Goal: Information Seeking & Learning: Learn about a topic

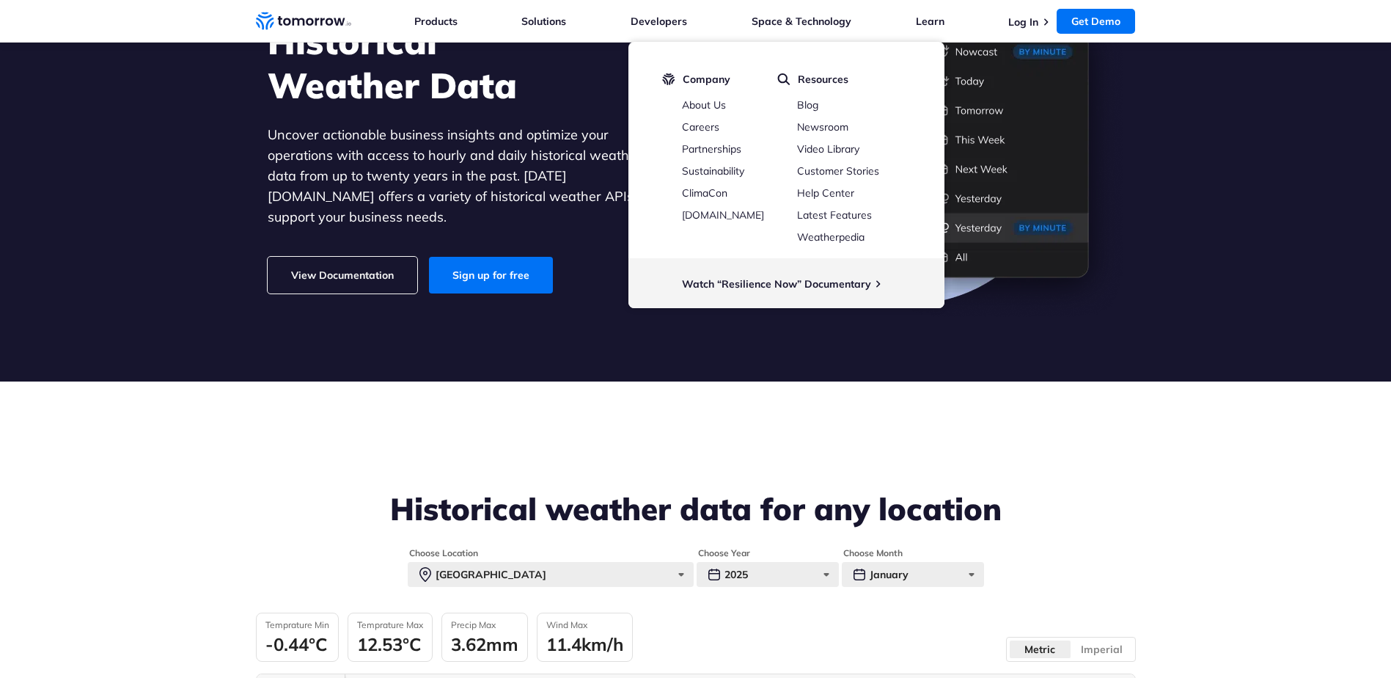
scroll to position [514, 0]
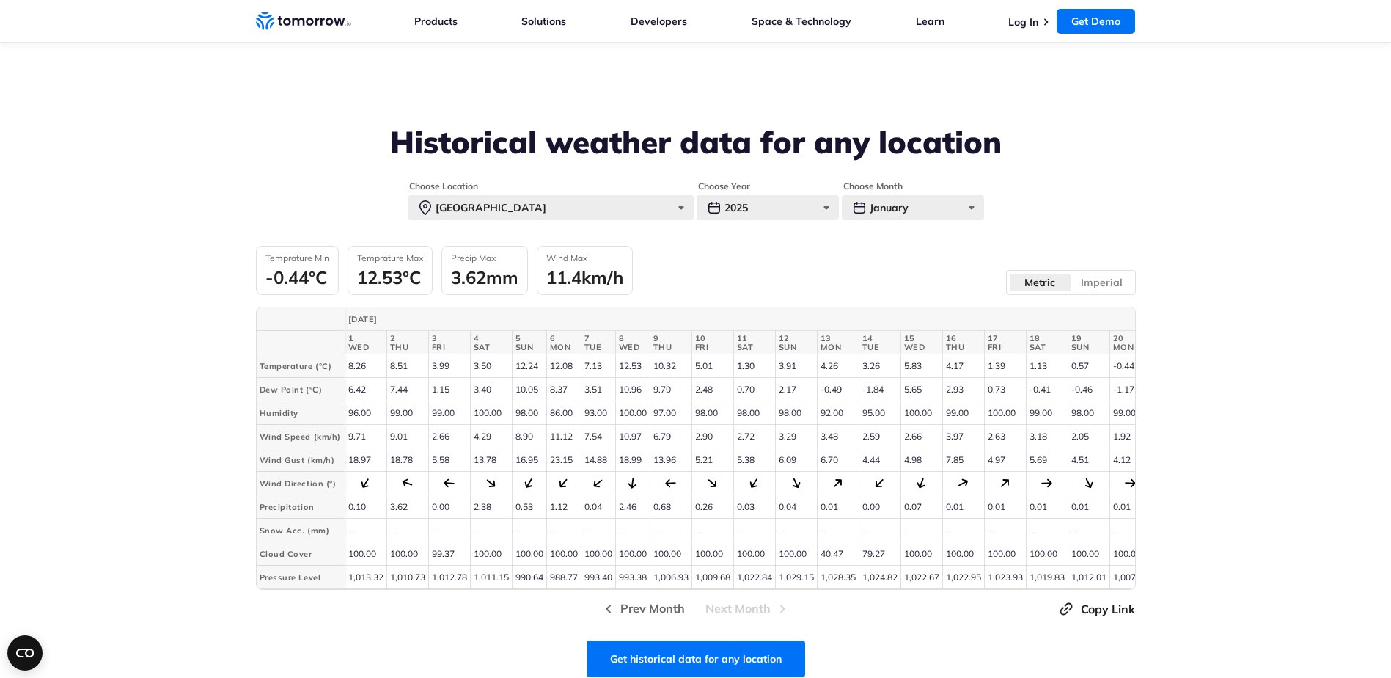
click at [1222, 359] on section "Historical weather data for any location Choose Location [GEOGRAPHIC_DATA] [GEO…" at bounding box center [695, 322] width 1391 height 615
click at [944, 208] on div "January" at bounding box center [913, 207] width 142 height 25
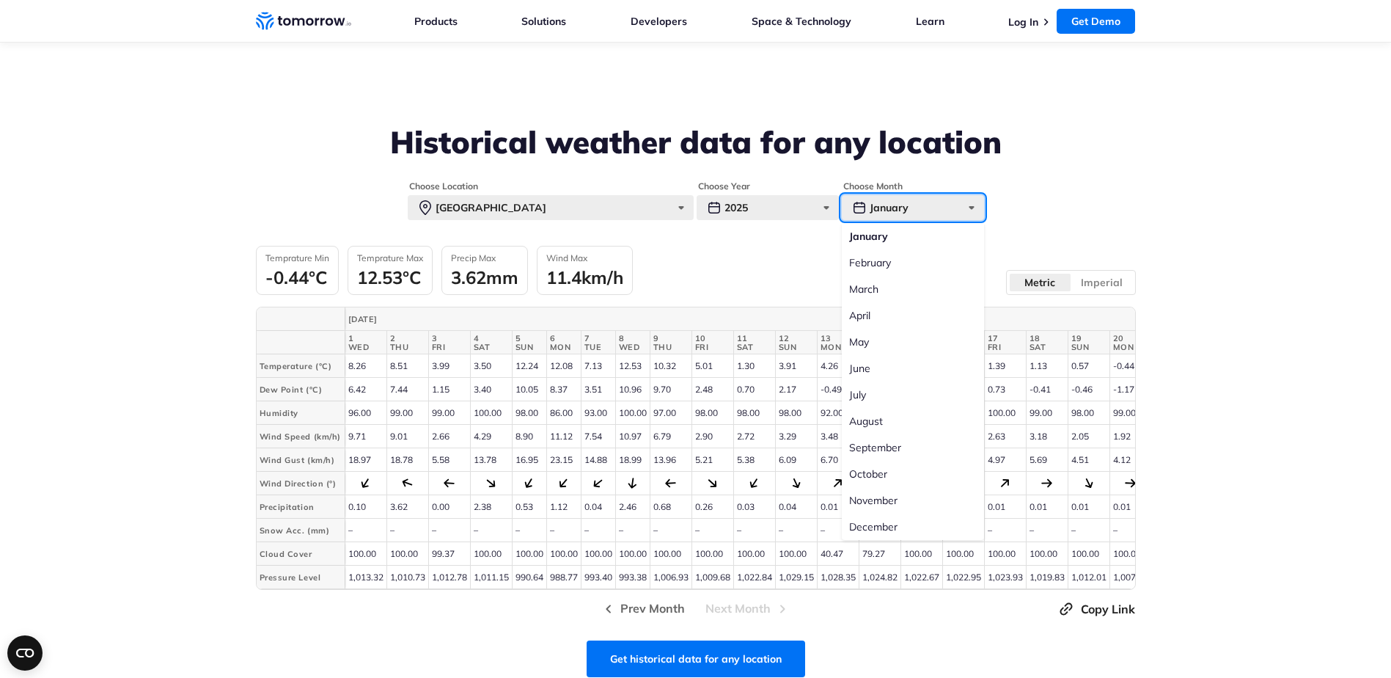
click at [944, 208] on div "January" at bounding box center [913, 207] width 142 height 25
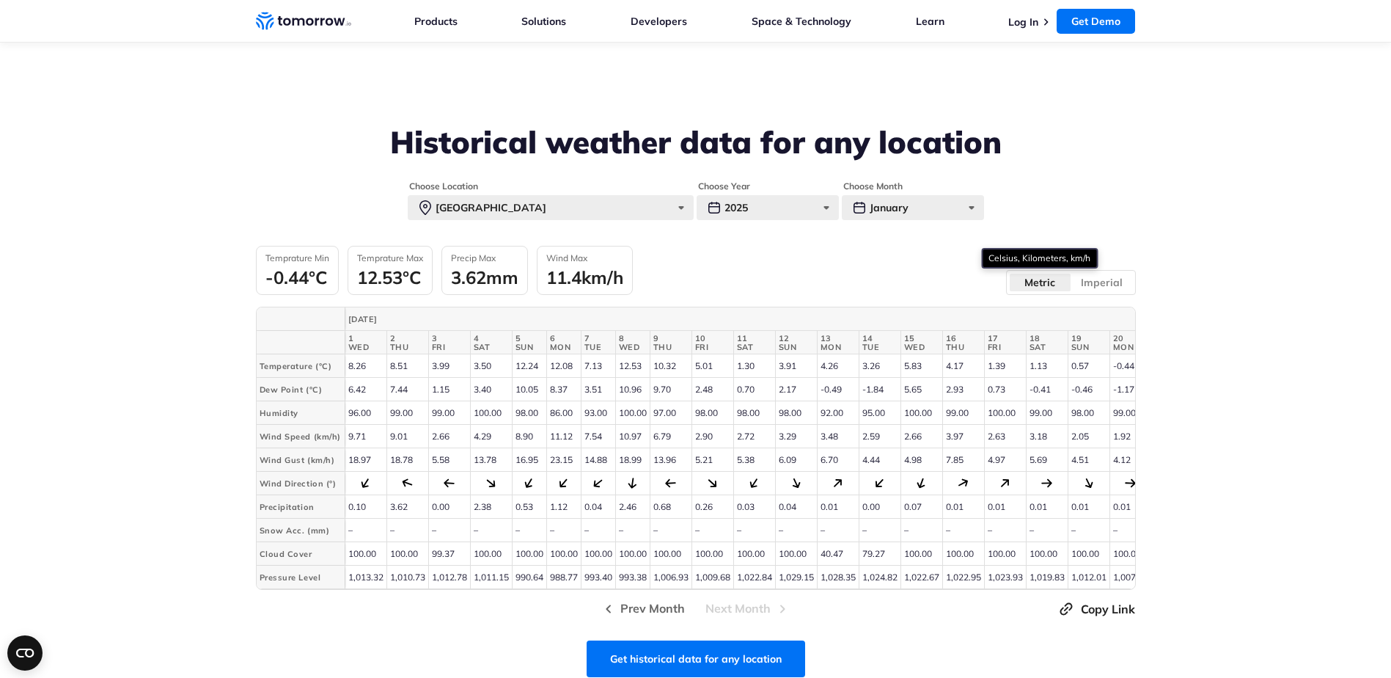
click at [1050, 284] on label "Metric" at bounding box center [1040, 282] width 62 height 19
click at [0, 0] on input "Metric" at bounding box center [0, 0] width 0 height 0
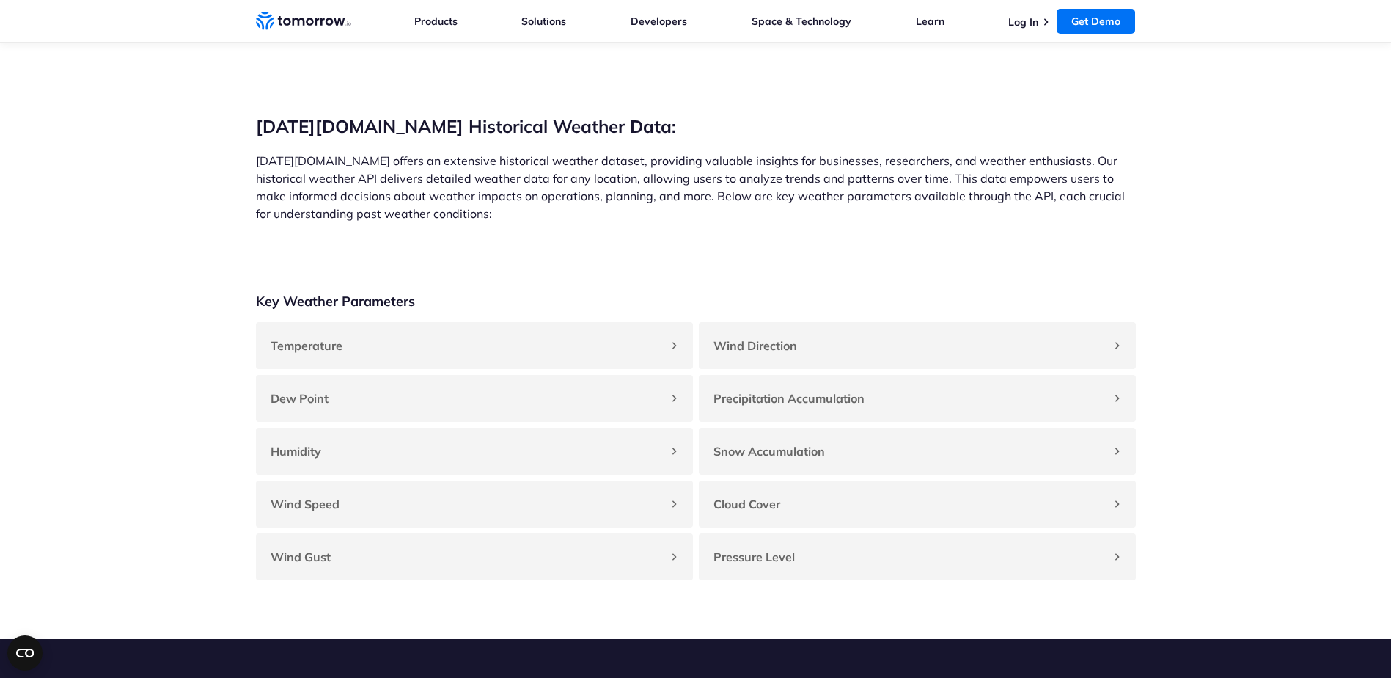
scroll to position [1247, 0]
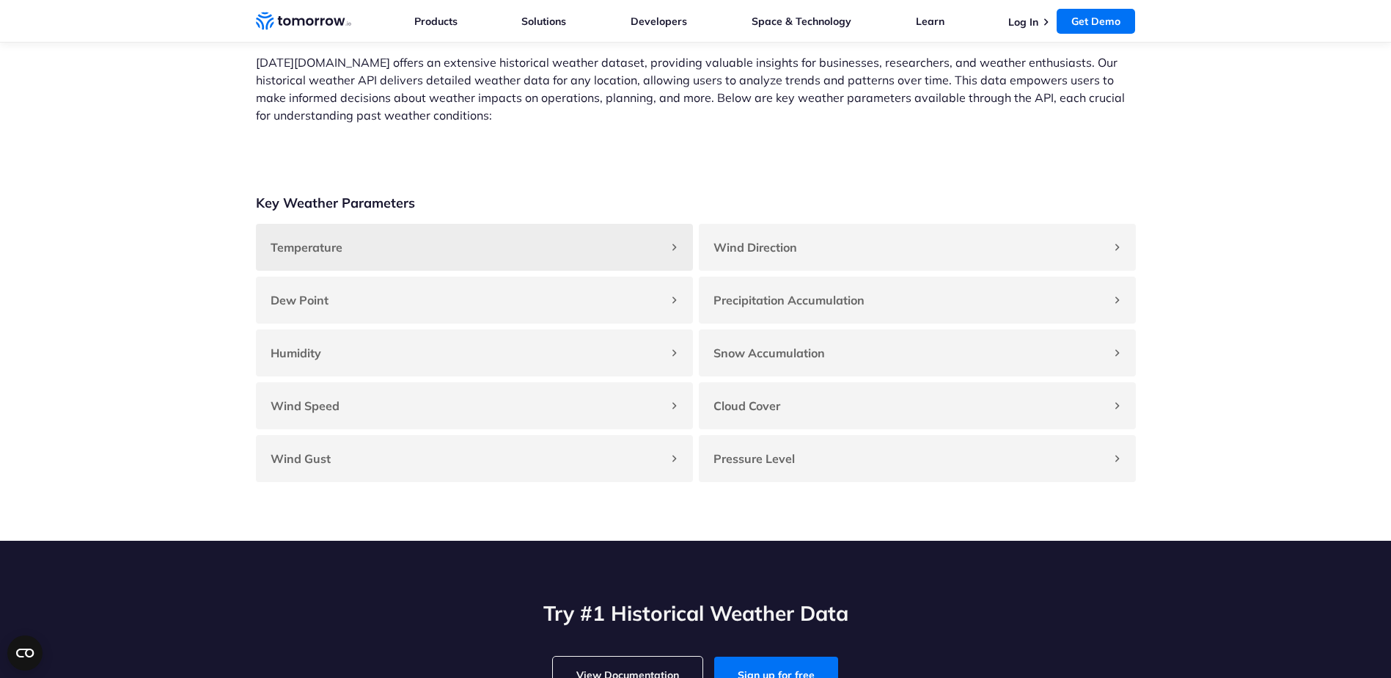
click at [515, 256] on h4 "Temperature" at bounding box center [467, 247] width 393 height 18
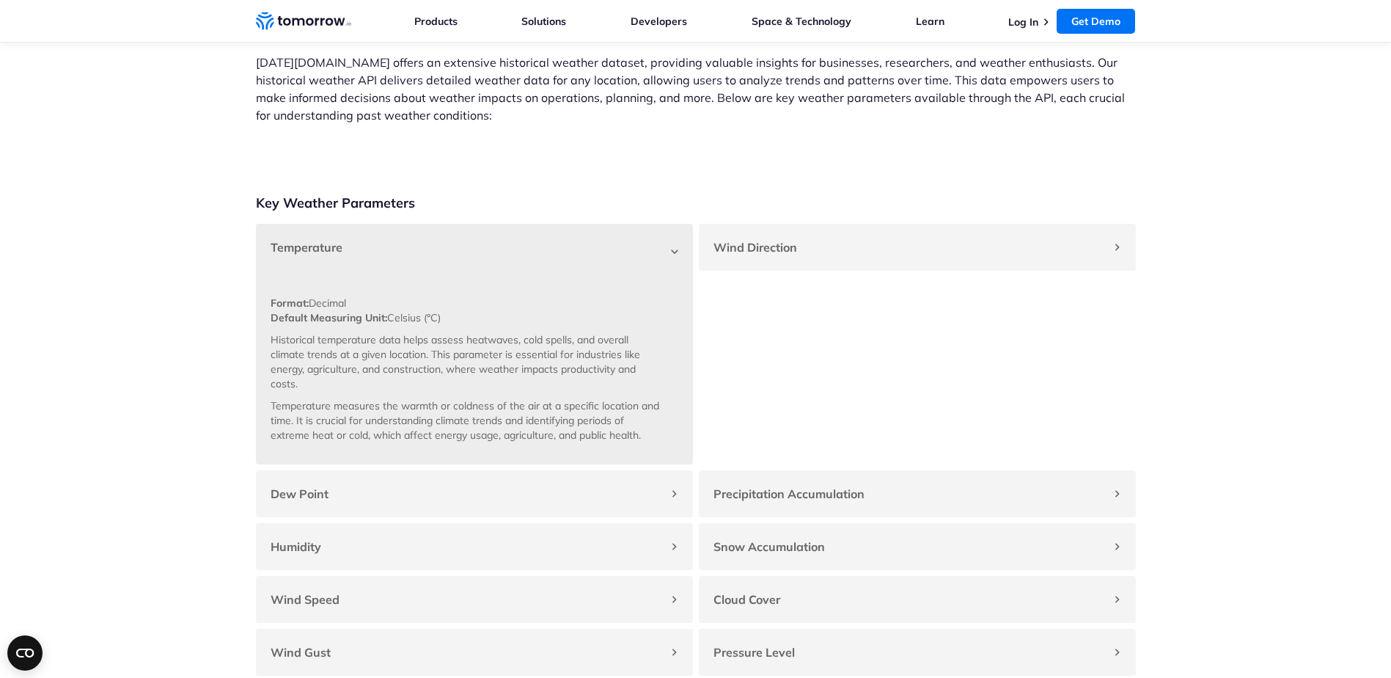
click at [515, 256] on h4 "Temperature" at bounding box center [467, 247] width 393 height 18
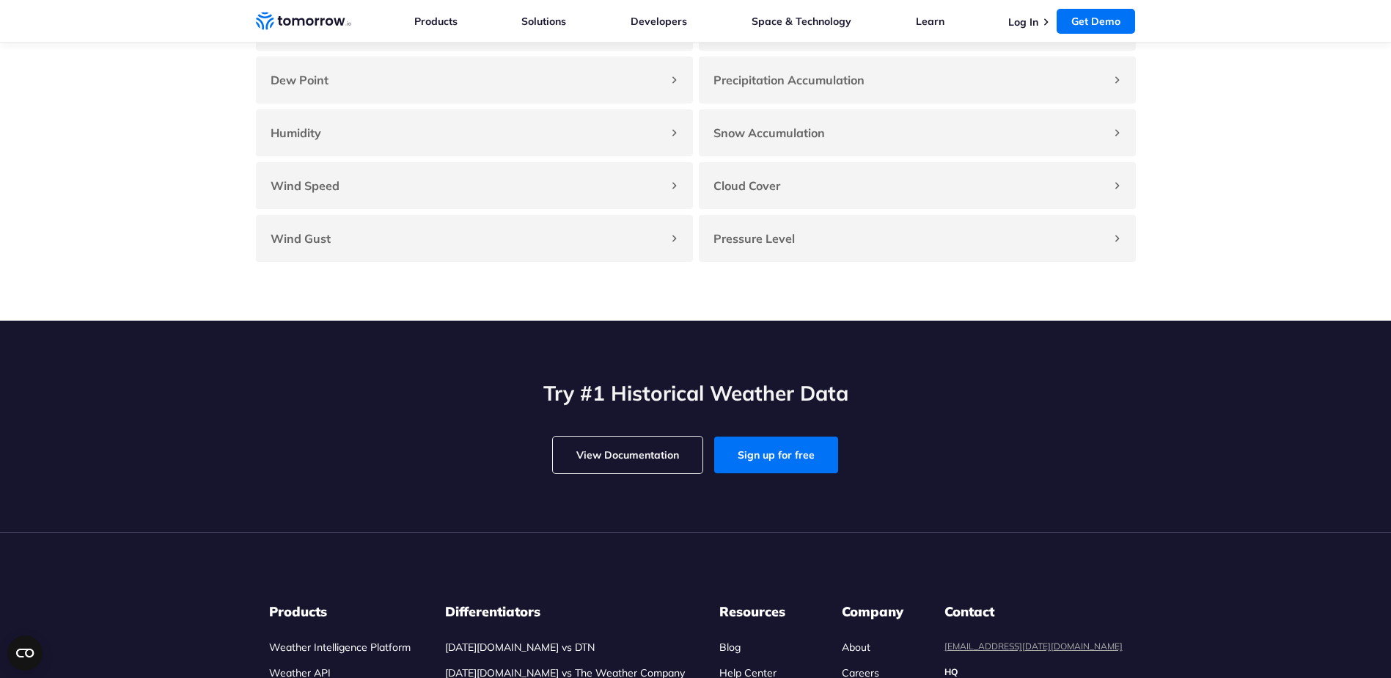
scroll to position [1027, 0]
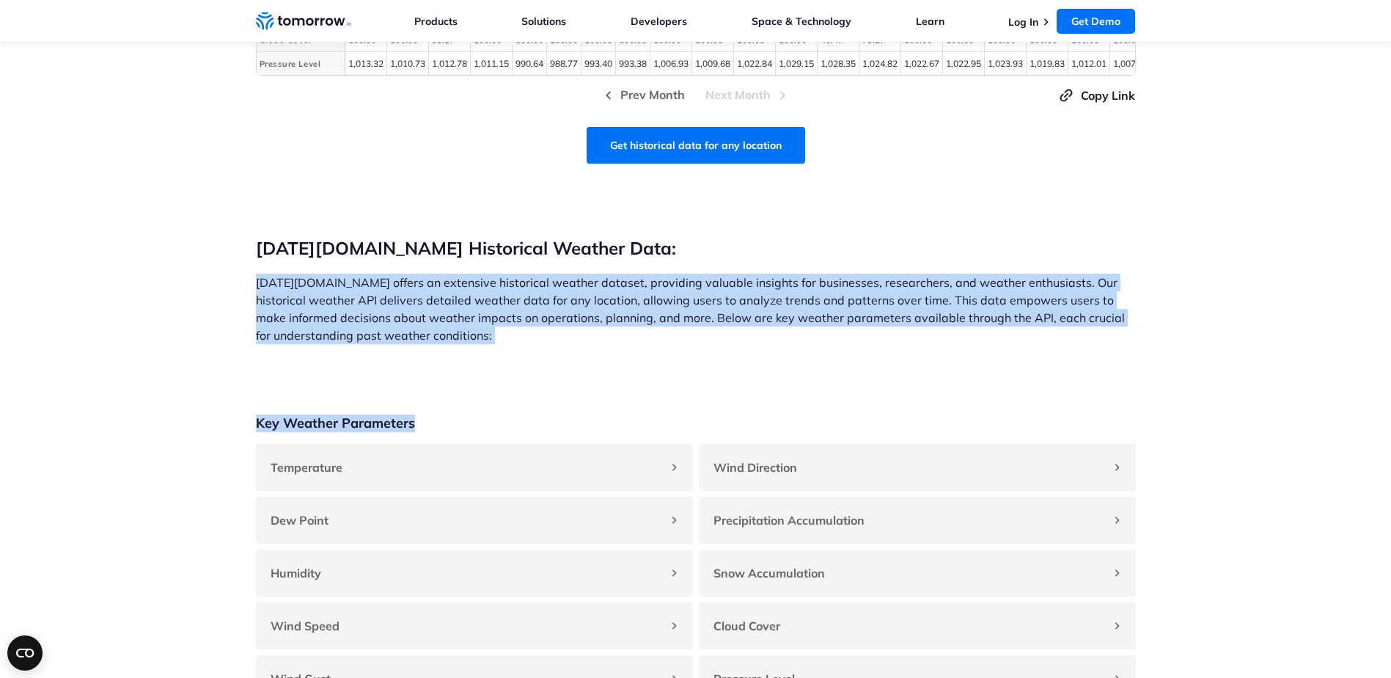
drag, startPoint x: 249, startPoint y: 299, endPoint x: 516, endPoint y: 372, distance: 276.8
drag, startPoint x: 516, startPoint y: 372, endPoint x: 533, endPoint y: 370, distance: 17.0
click at [533, 370] on section "Key Weather Parameters Temperature Format: Decimal Default Measuring Unit: Cels…" at bounding box center [695, 558] width 1391 height 405
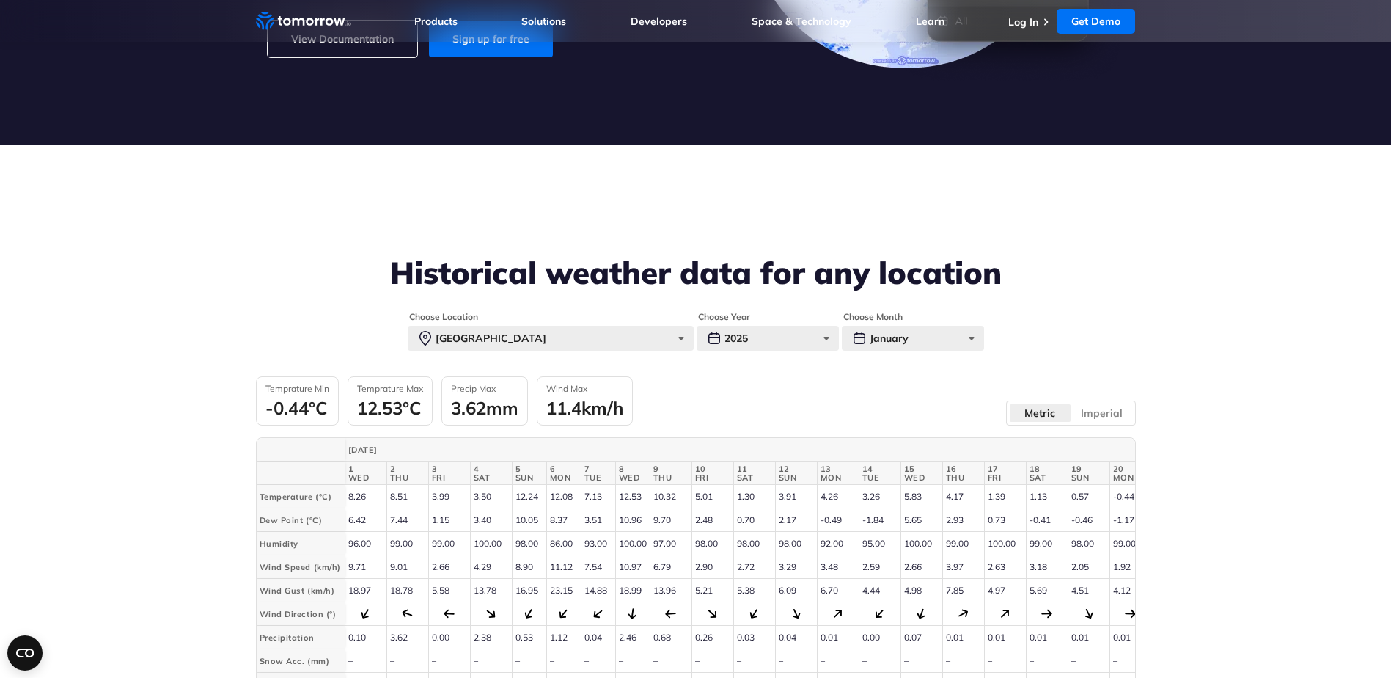
scroll to position [73, 0]
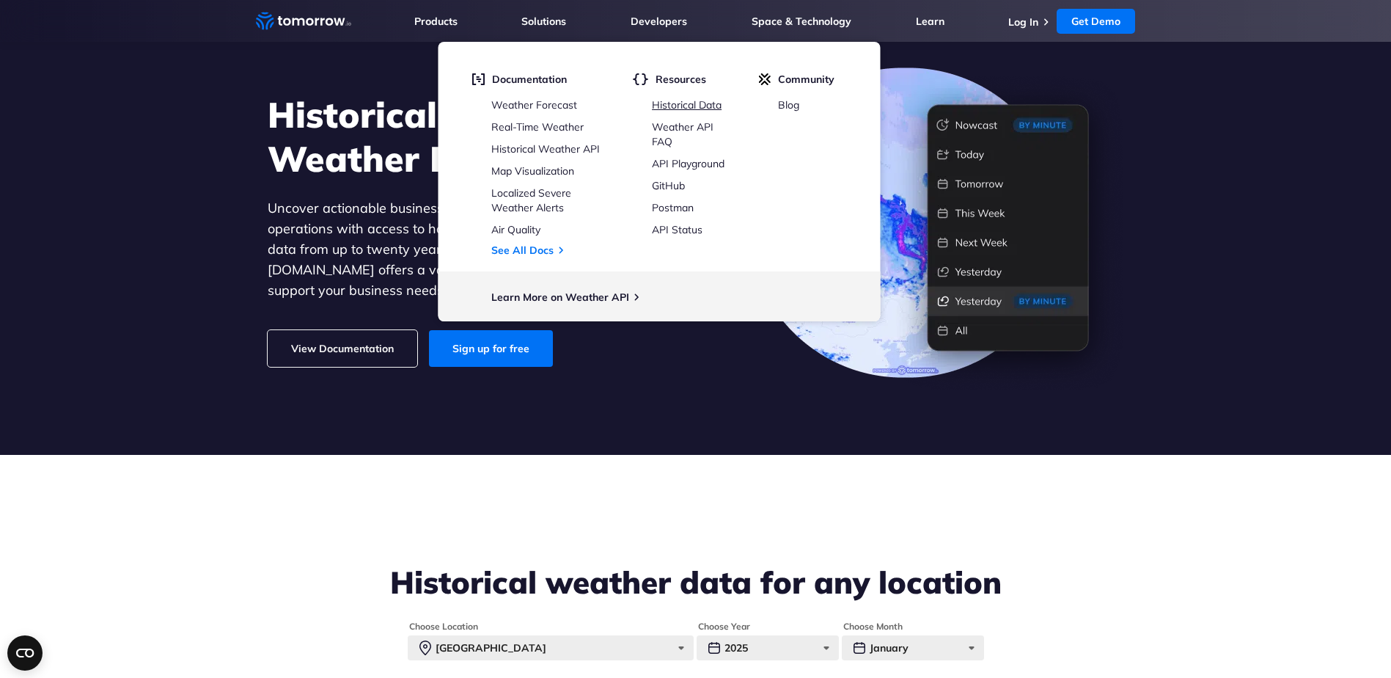
click at [697, 107] on link "Historical Data" at bounding box center [687, 104] width 70 height 13
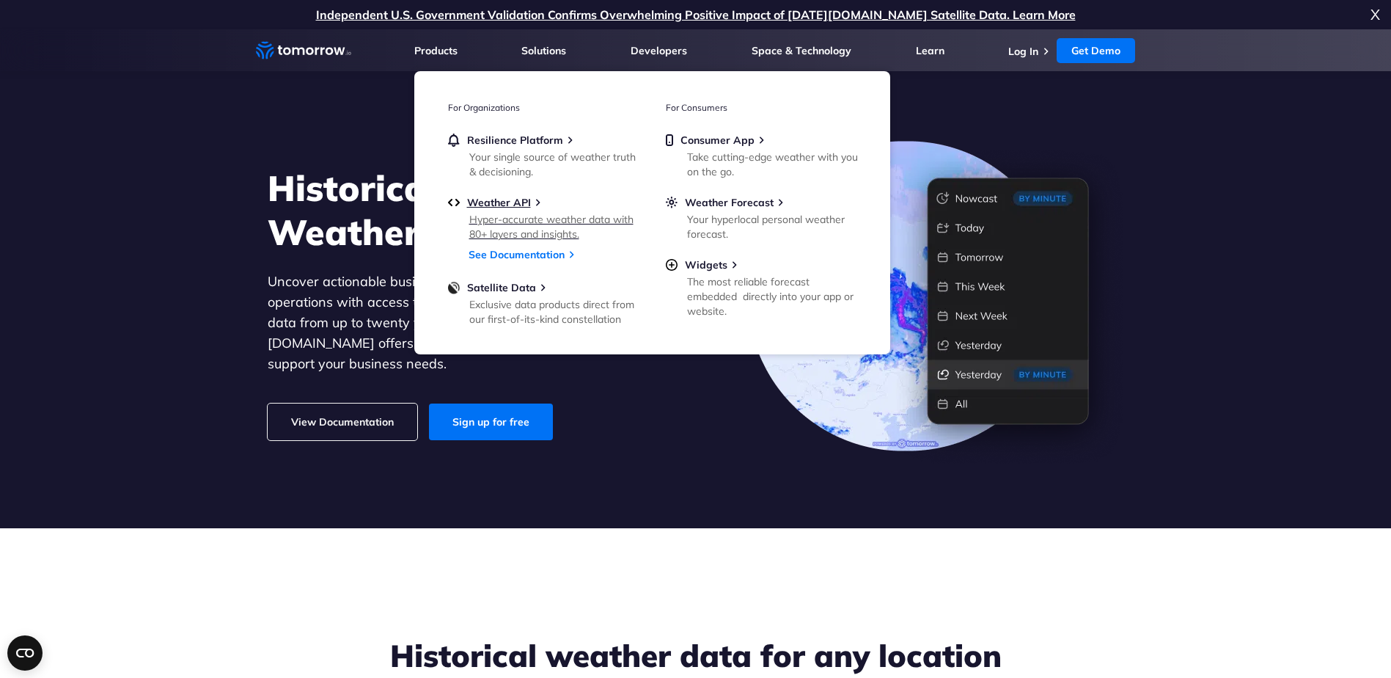
click at [520, 211] on link "Weather API Hyper-accurate weather data with 80+ layers and insights." at bounding box center [543, 217] width 191 height 43
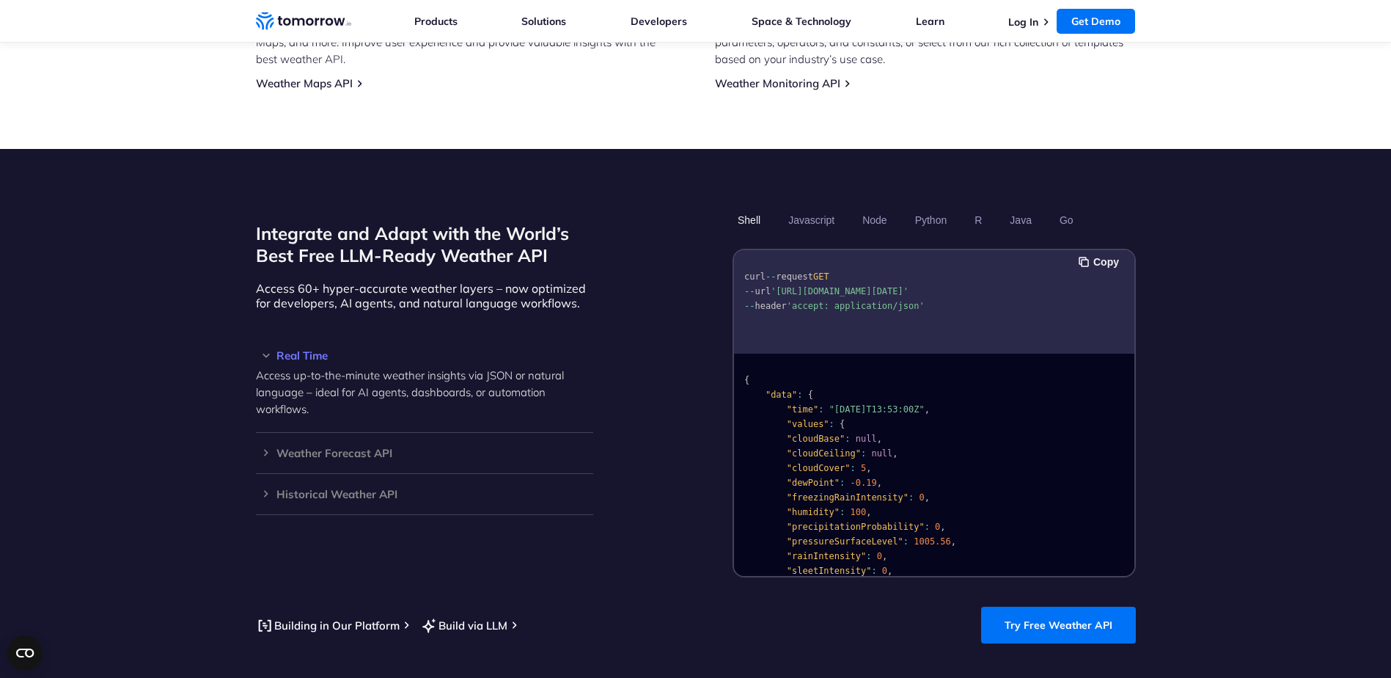
scroll to position [1101, 0]
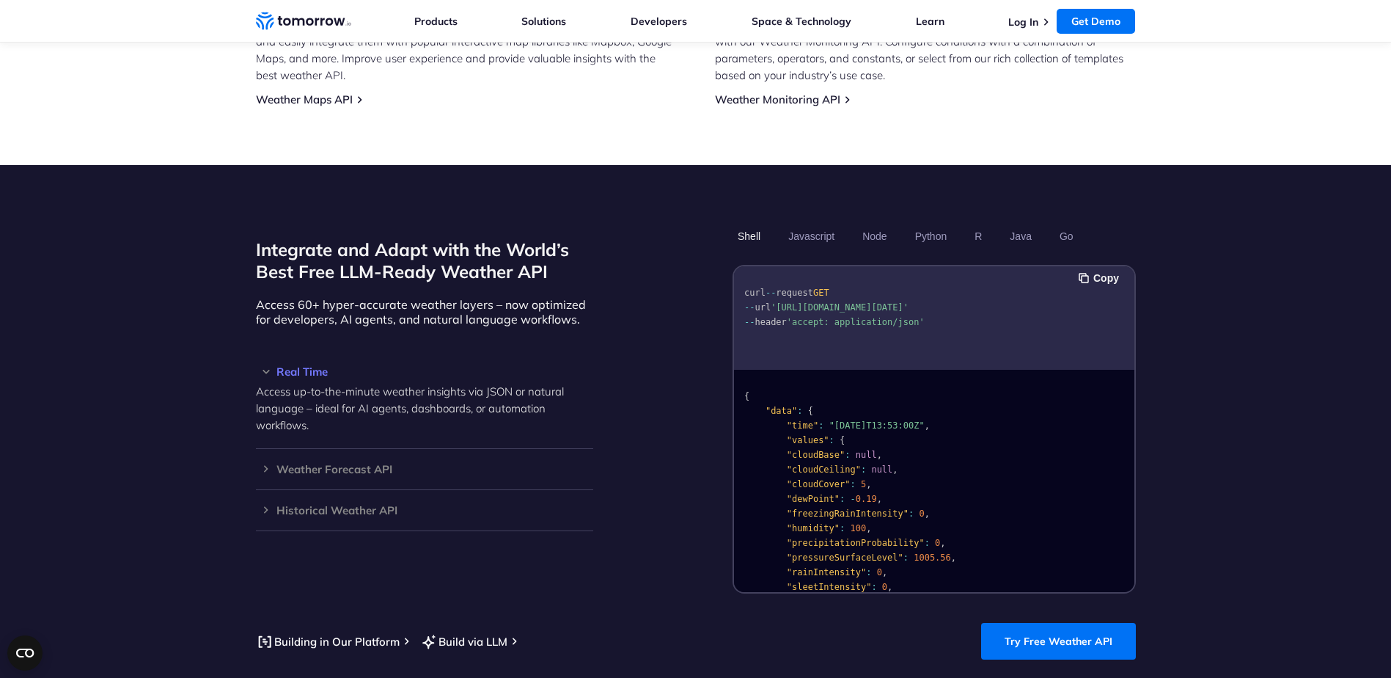
drag, startPoint x: 916, startPoint y: 323, endPoint x: 836, endPoint y: 298, distance: 83.7
click at [836, 298] on pre "curl -- request GET -- url 'https://api.tomorrow.io/v4/weather/realtime?locatio…" at bounding box center [934, 304] width 400 height 67
drag, startPoint x: 836, startPoint y: 298, endPoint x: 835, endPoint y: 309, distance: 11.8
click at [835, 309] on span "'https://api.tomorrow.io/v4/weather/realtime?location=toronto&apikey=XXX'" at bounding box center [840, 307] width 138 height 10
drag, startPoint x: 928, startPoint y: 317, endPoint x: 727, endPoint y: 257, distance: 209.0
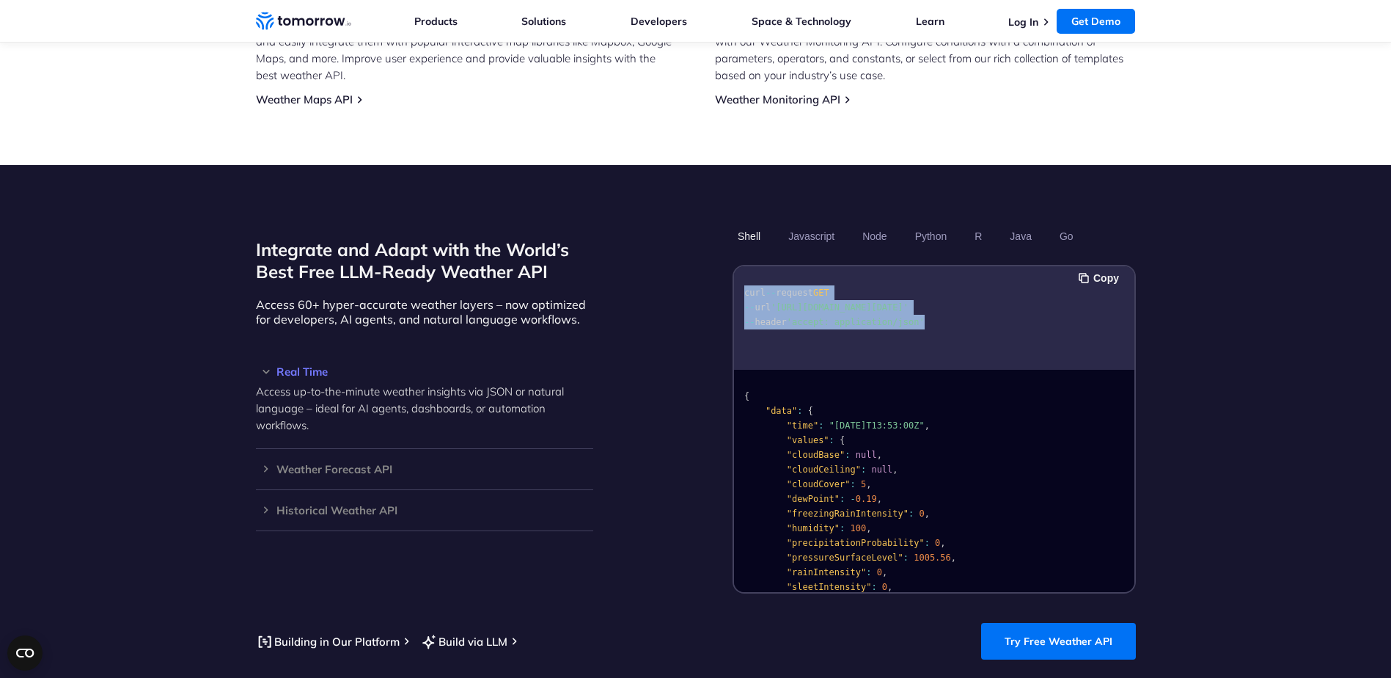
click at [727, 257] on div "Integrate and Adapt with the World’s Best Free LLM-Ready Weather API Access 60+…" at bounding box center [696, 409] width 880 height 370
drag, startPoint x: 727, startPoint y: 257, endPoint x: 897, endPoint y: 315, distance: 179.5
click at [897, 317] on span "'accept: application/json'" at bounding box center [855, 322] width 138 height 10
click at [341, 504] on h3 "Historical Weather API" at bounding box center [424, 509] width 337 height 11
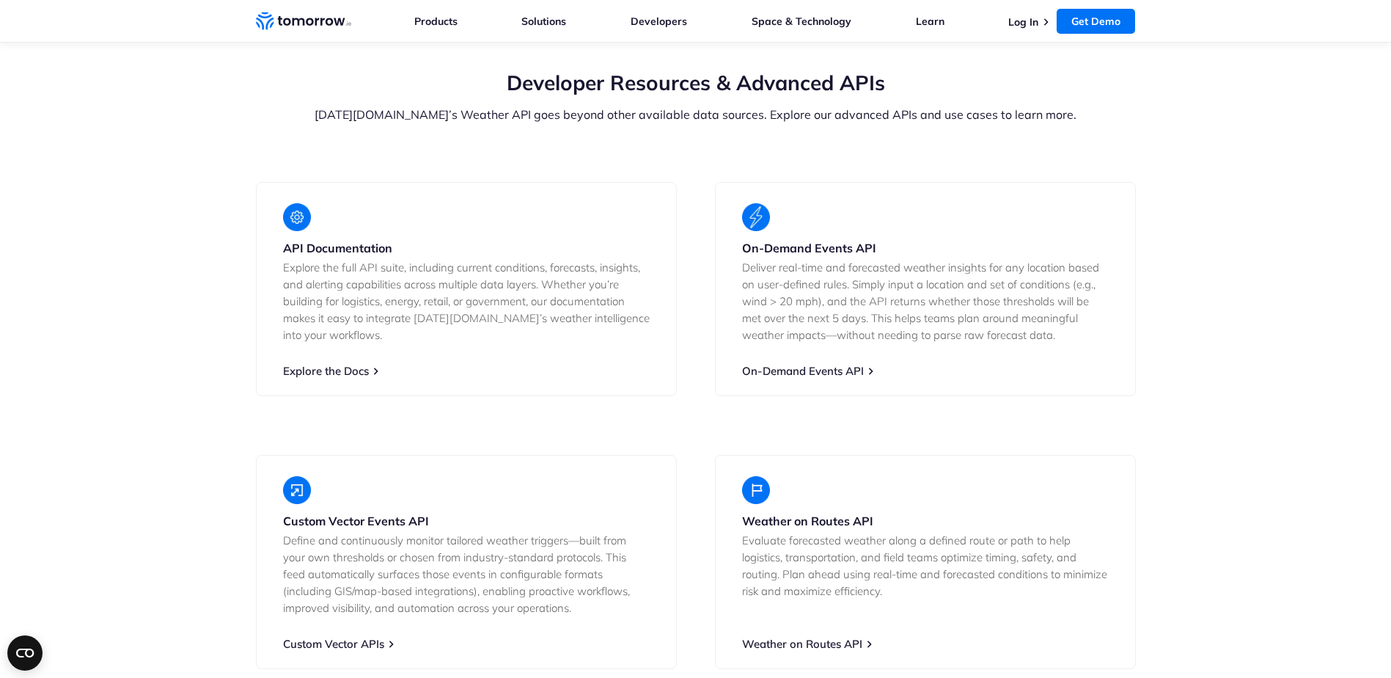
scroll to position [2787, 0]
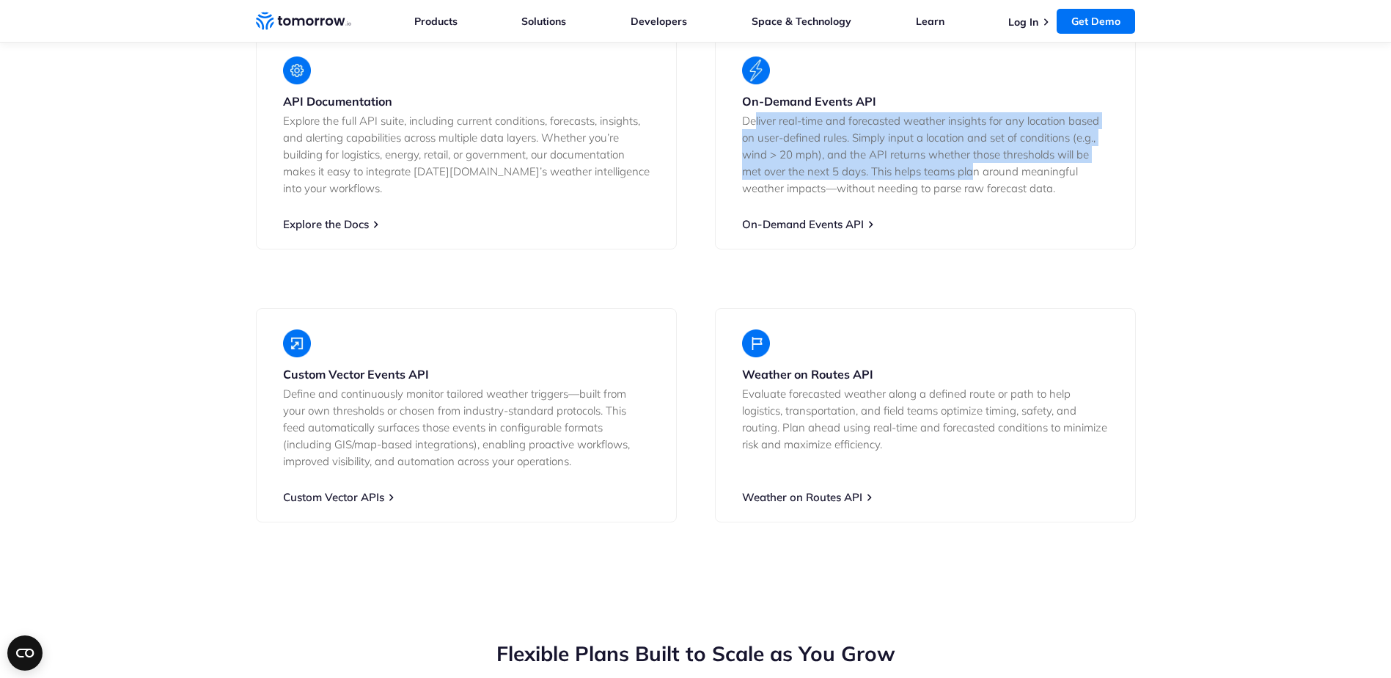
drag, startPoint x: 755, startPoint y: 108, endPoint x: 981, endPoint y: 157, distance: 231.8
click at [980, 156] on p "Deliver real-time and forecasted weather insights for any location based on use…" at bounding box center [925, 154] width 367 height 84
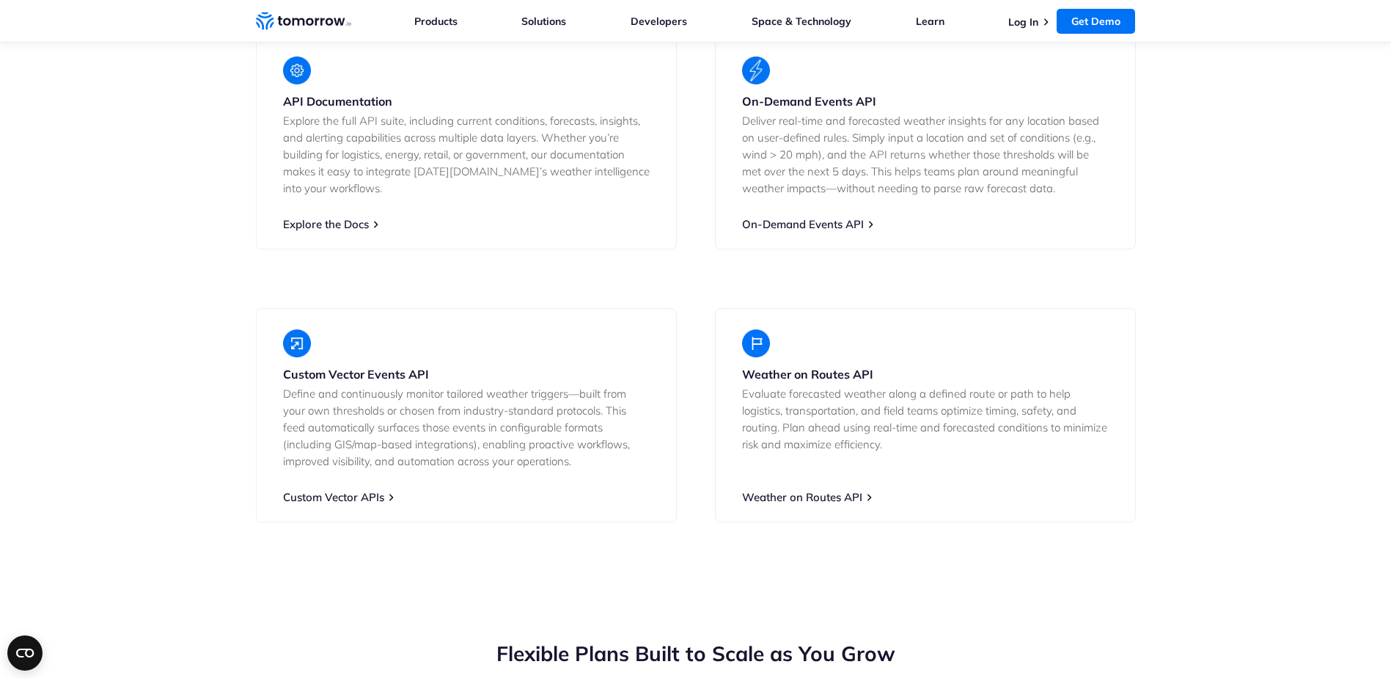
drag, startPoint x: 981, startPoint y: 157, endPoint x: 647, endPoint y: 219, distance: 340.0
click at [647, 219] on div "API Documentation Explore the full API suite, including current conditions, for…" at bounding box center [466, 142] width 421 height 214
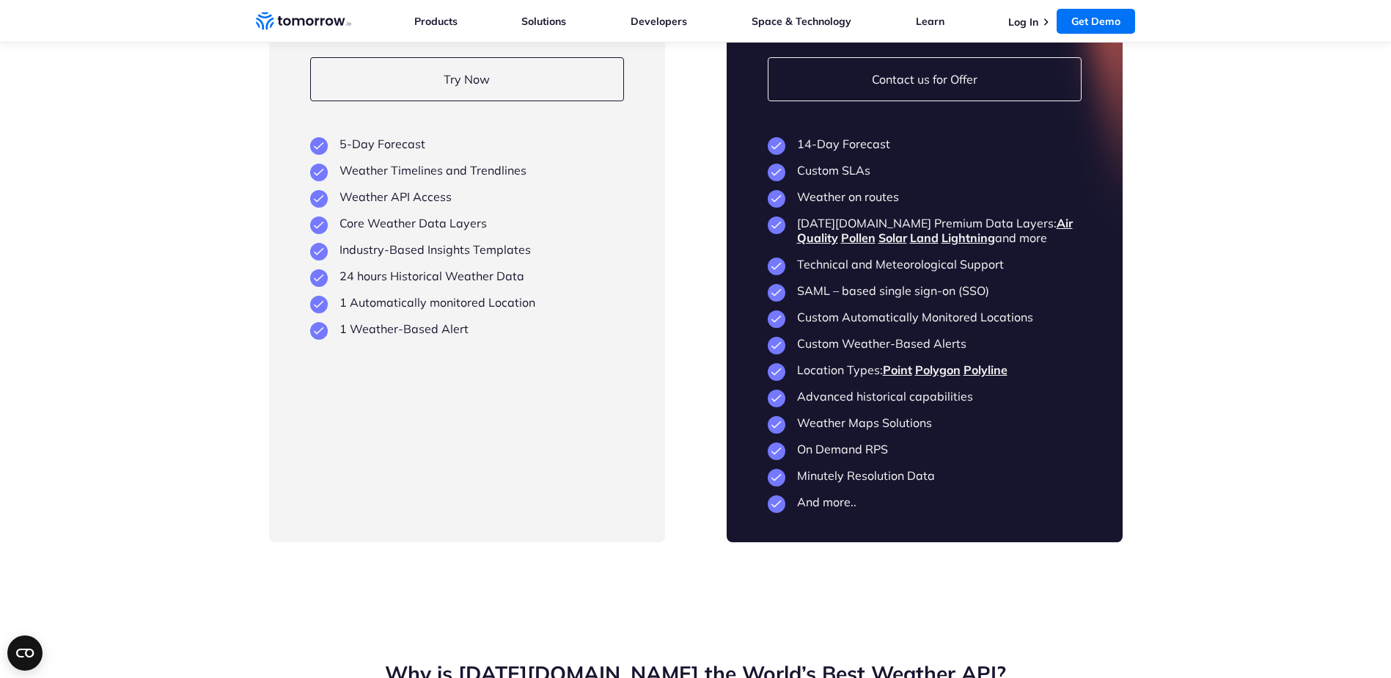
scroll to position [3520, 0]
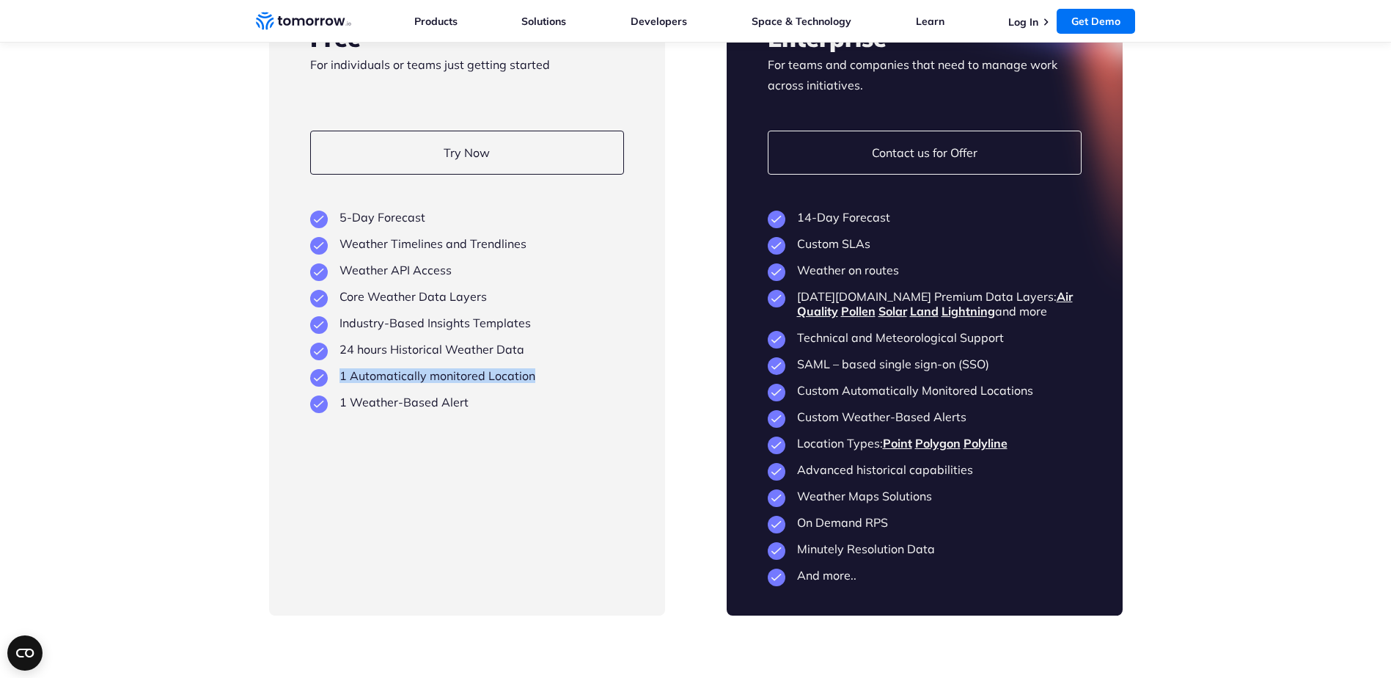
drag, startPoint x: 530, startPoint y: 331, endPoint x: 548, endPoint y: 361, distance: 34.8
click at [548, 361] on ul "5-Day Forecast Weather Timelines and Trendlines Weather API Access Core Weather…" at bounding box center [467, 309] width 314 height 199
click at [548, 368] on li "1 Automatically monitored Location" at bounding box center [467, 375] width 314 height 15
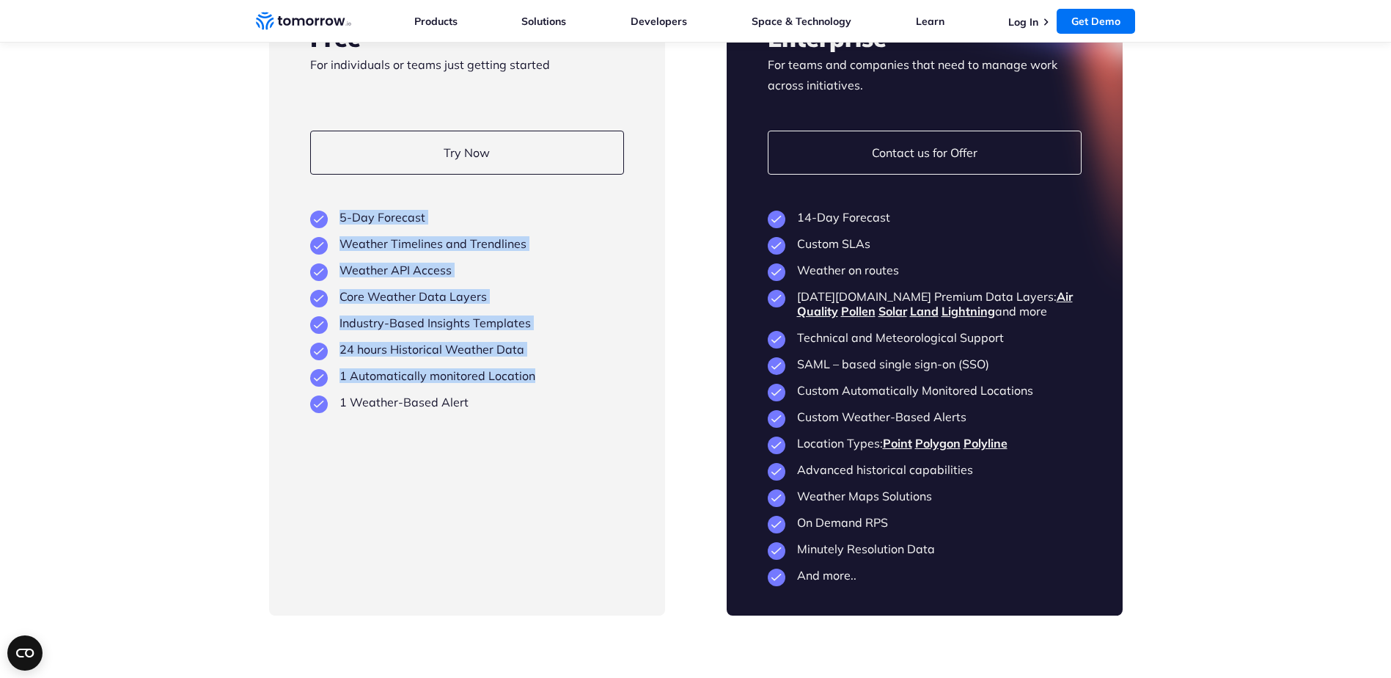
drag, startPoint x: 563, startPoint y: 345, endPoint x: 323, endPoint y: 185, distance: 288.2
click at [323, 185] on div "Free For individuals or teams just getting started Try Now View Key Features 5-…" at bounding box center [467, 304] width 396 height 623
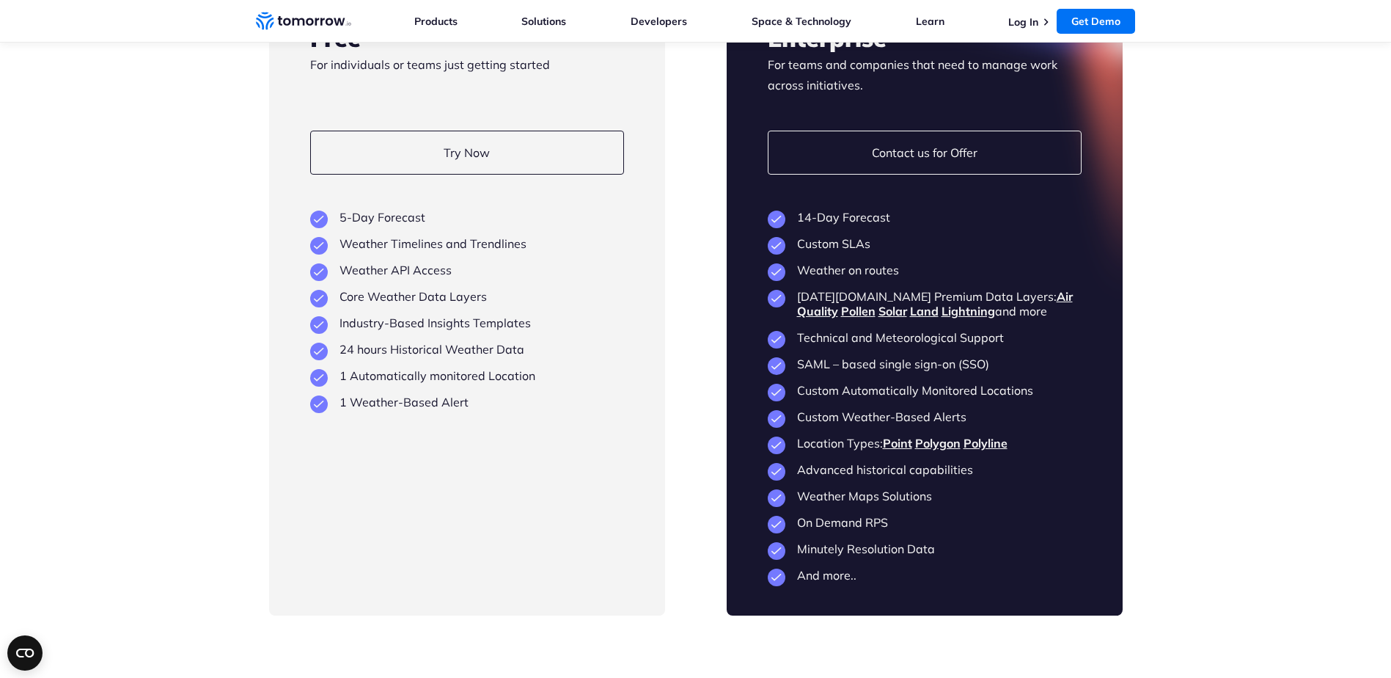
drag, startPoint x: 324, startPoint y: 185, endPoint x: 631, endPoint y: 374, distance: 360.2
click at [631, 374] on div "Free For individuals or teams just getting started Try Now View Key Features 5-…" at bounding box center [467, 304] width 396 height 623
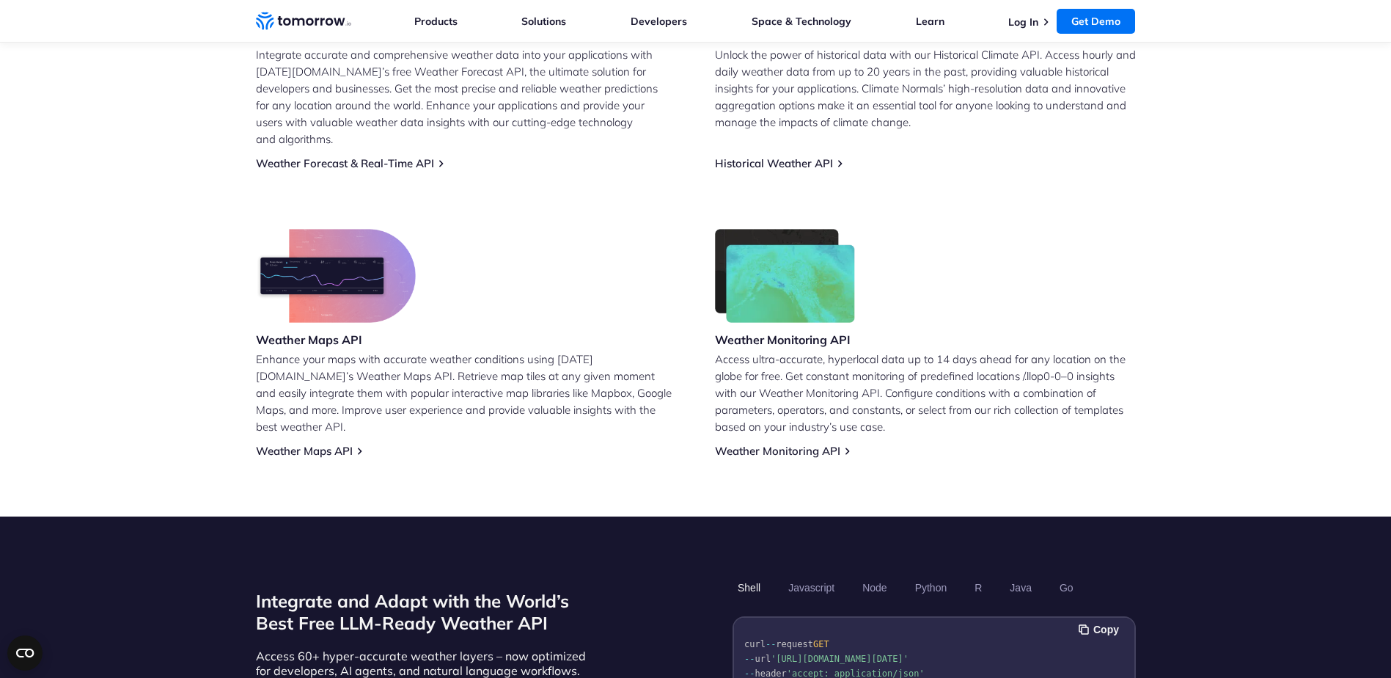
scroll to position [0, 0]
